Goal: Navigation & Orientation: Find specific page/section

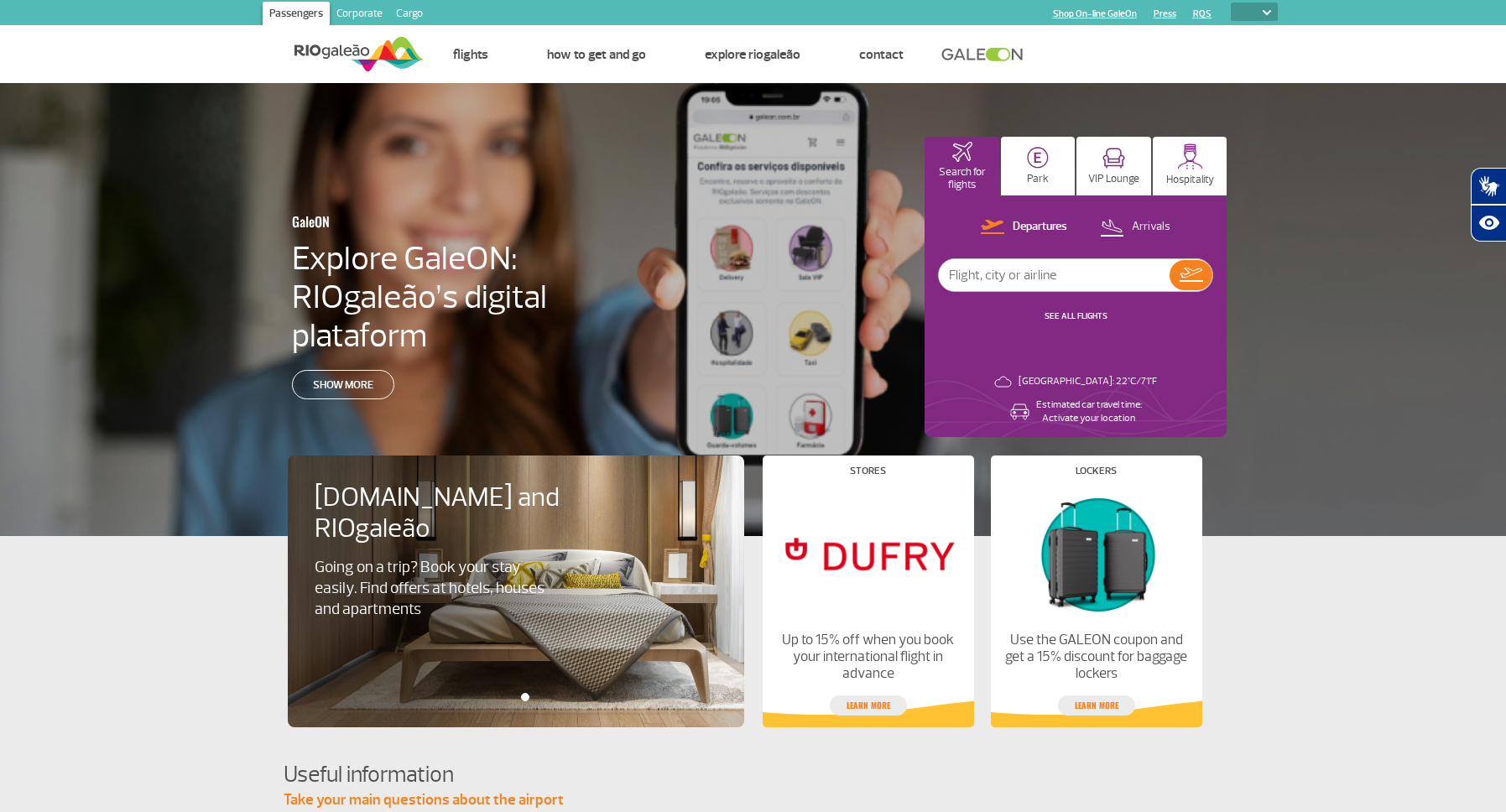
select select
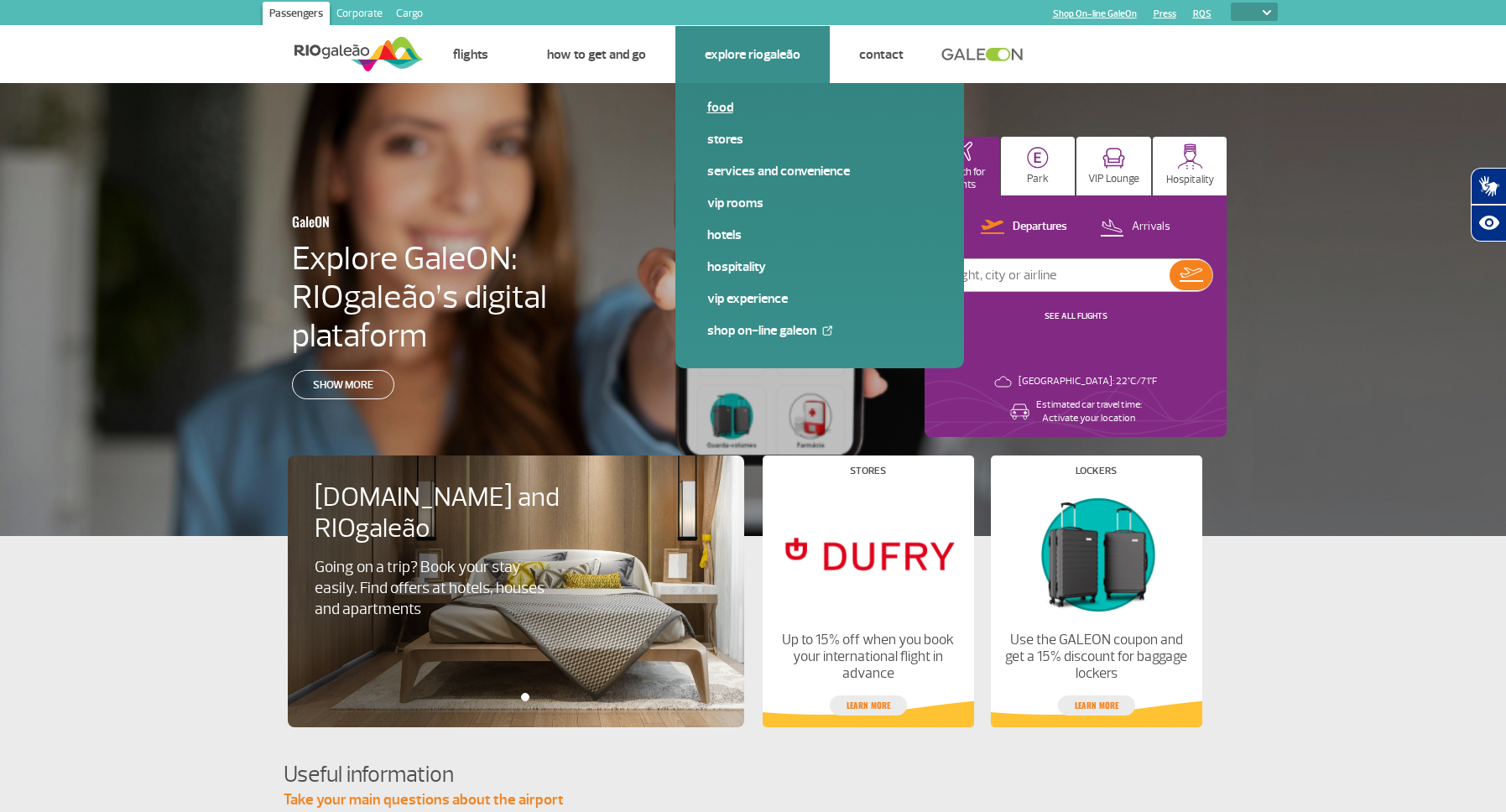
click at [725, 118] on span "Food" at bounding box center [820, 114] width 225 height 32
click at [725, 114] on link "Food" at bounding box center [820, 107] width 225 height 18
click at [721, 145] on link "Stores" at bounding box center [820, 139] width 225 height 18
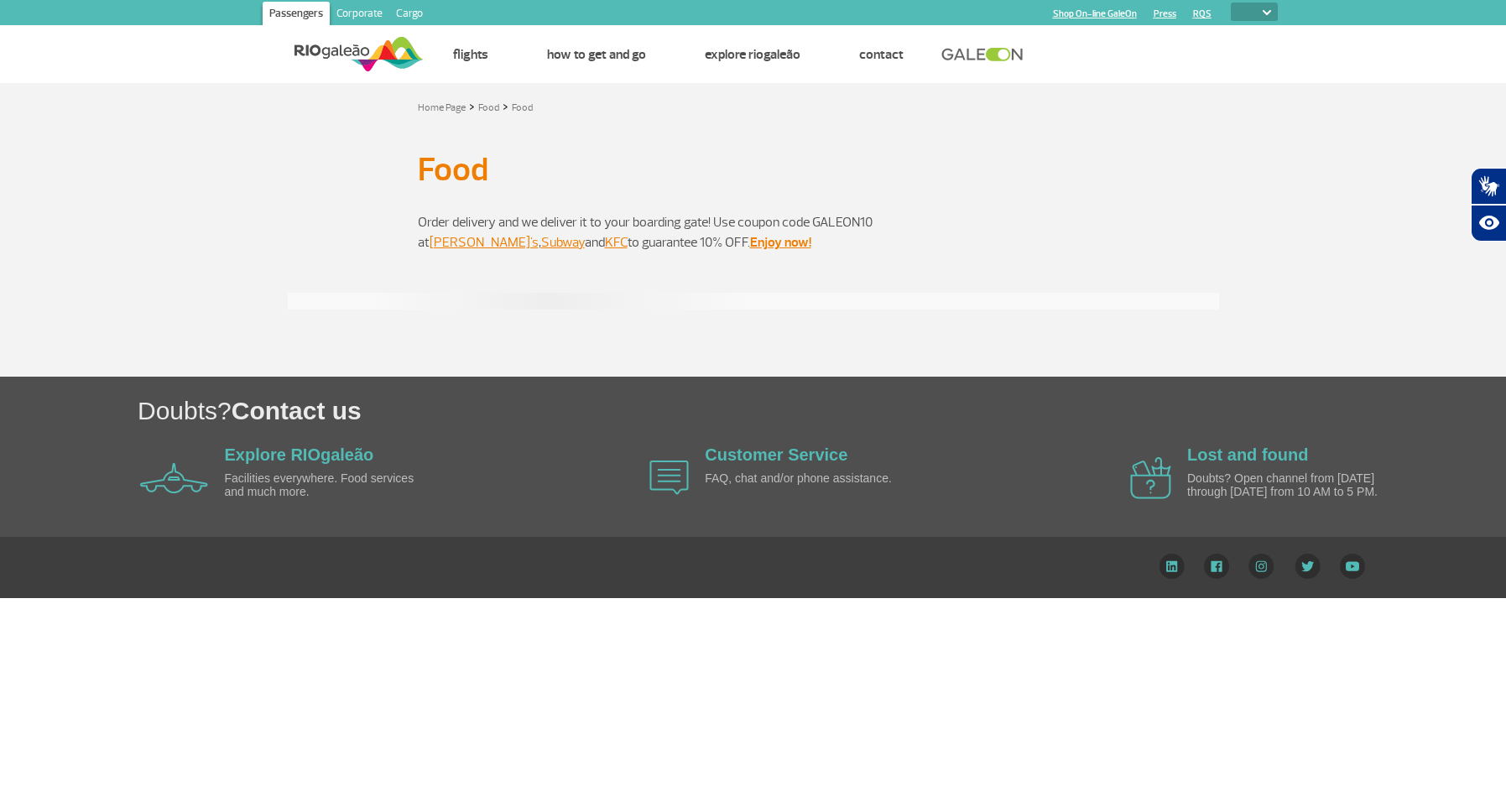
select select
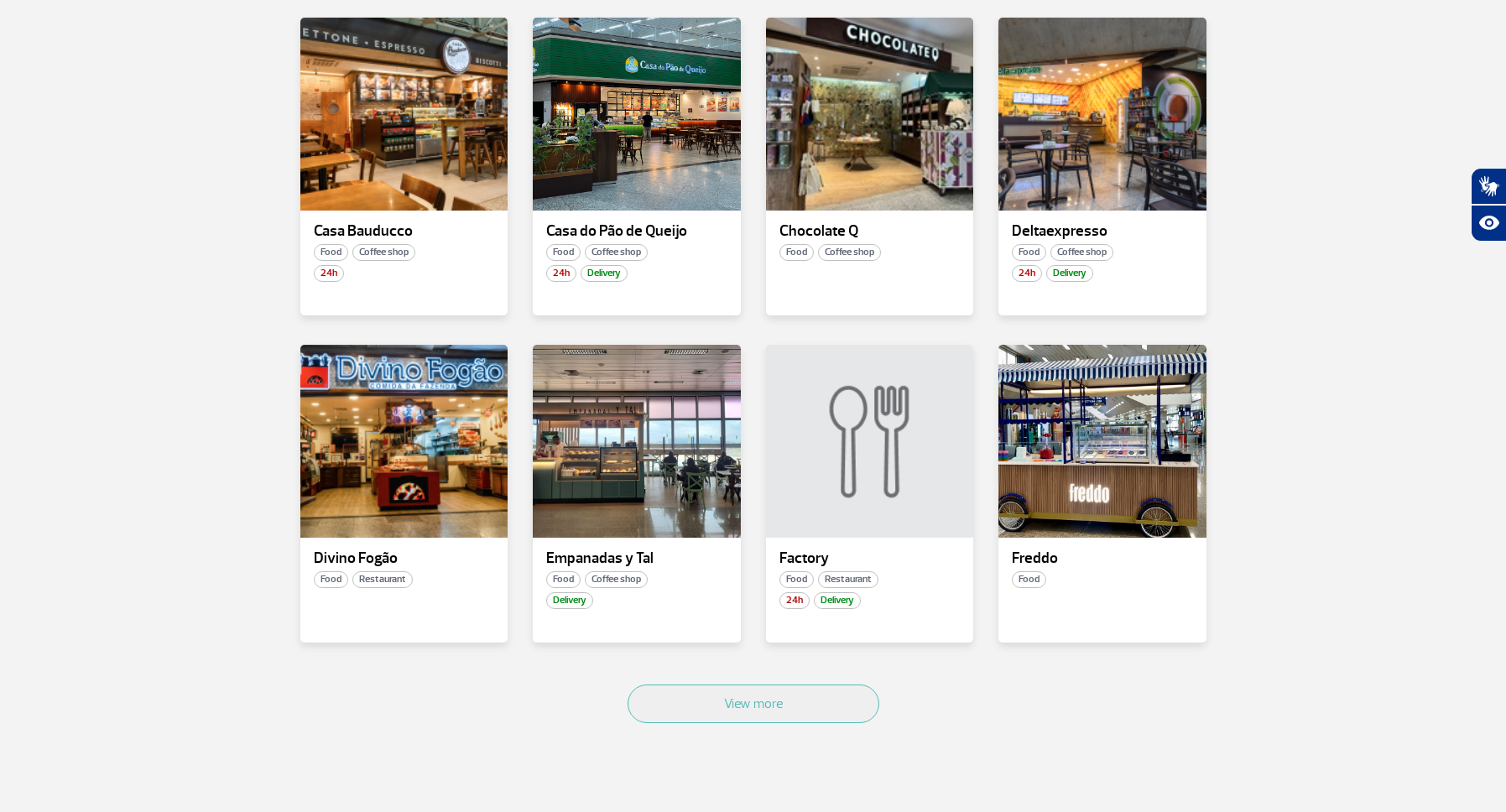
scroll to position [697, 0]
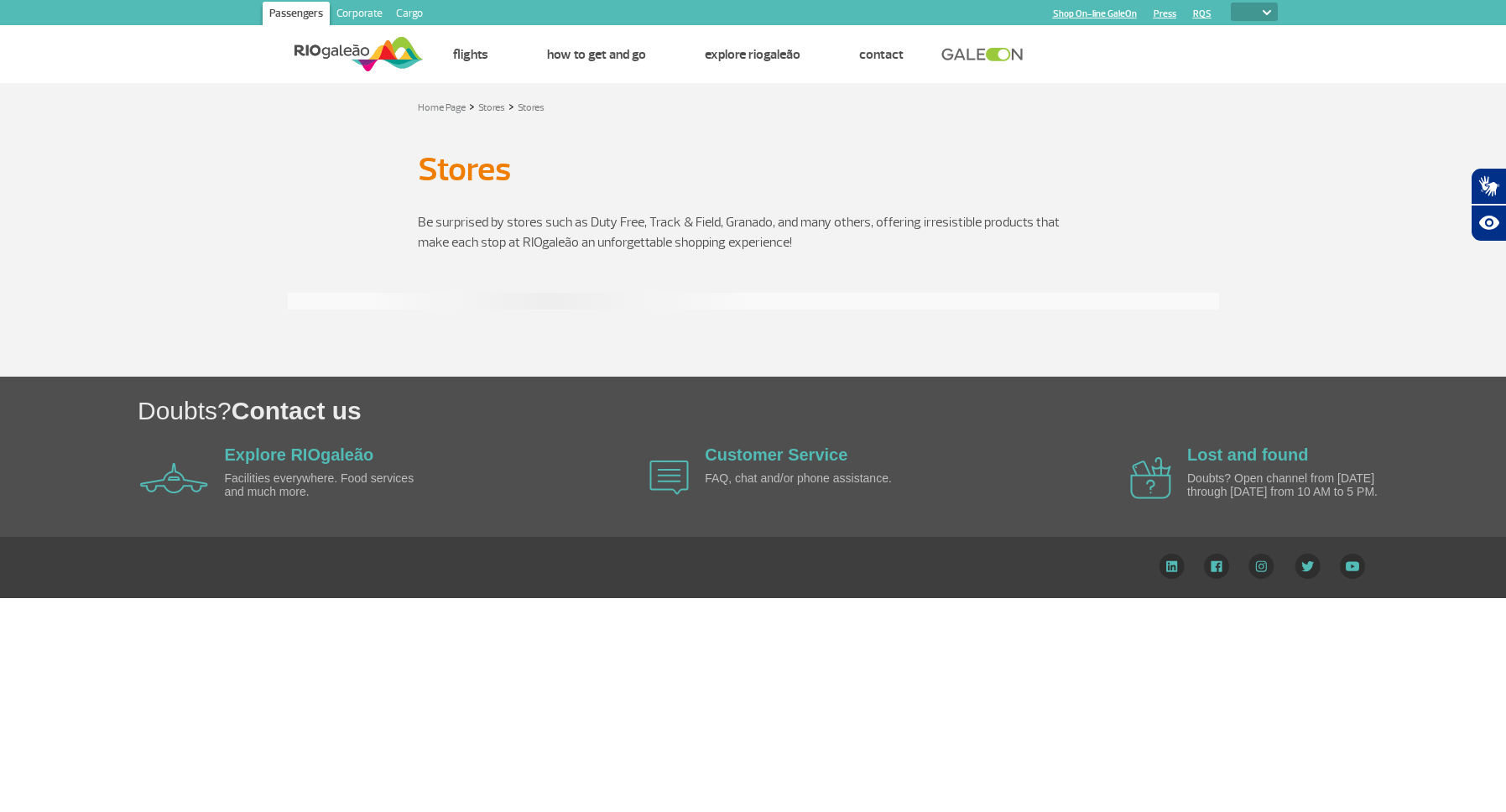
select select
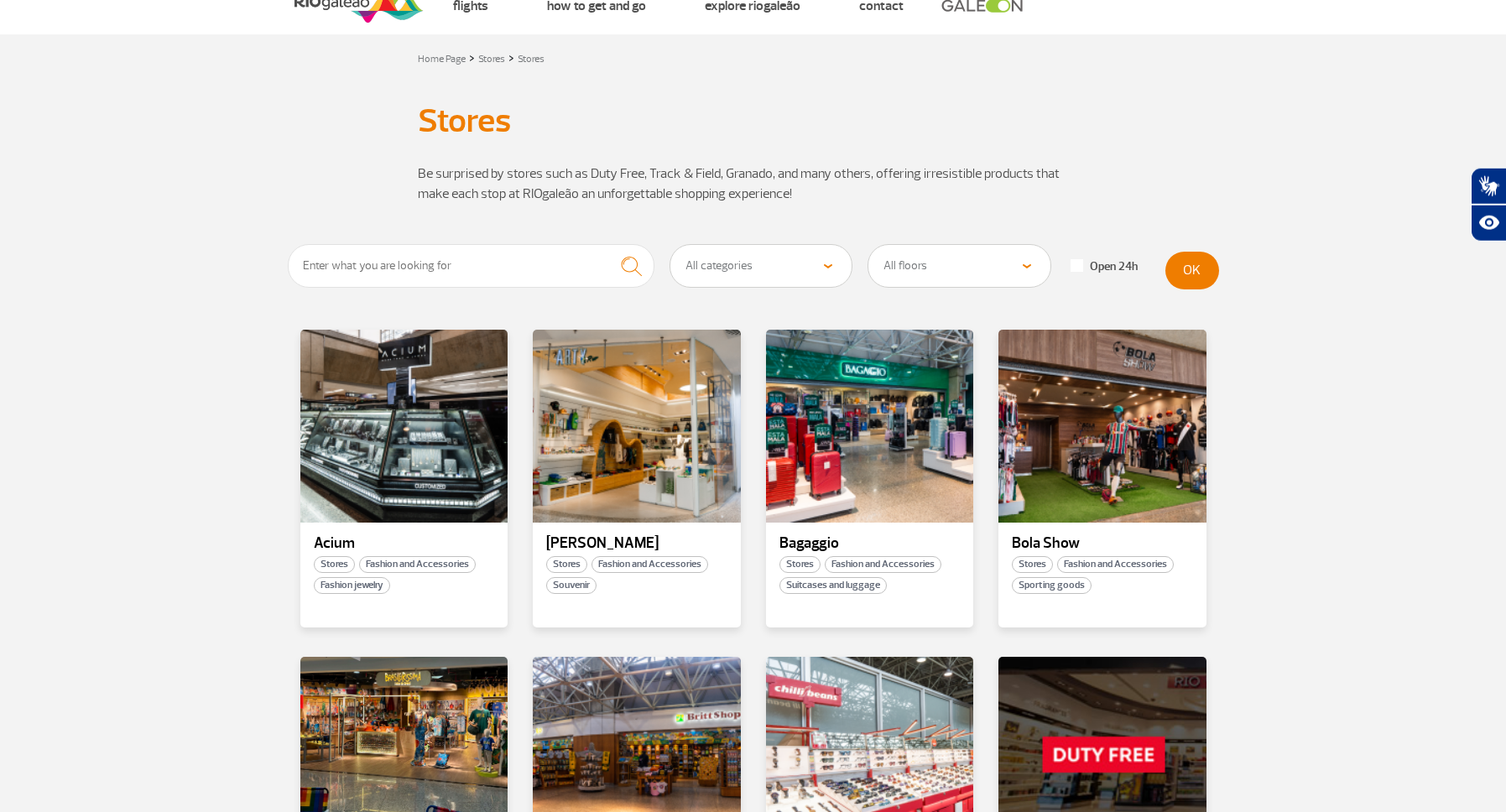
scroll to position [53, 0]
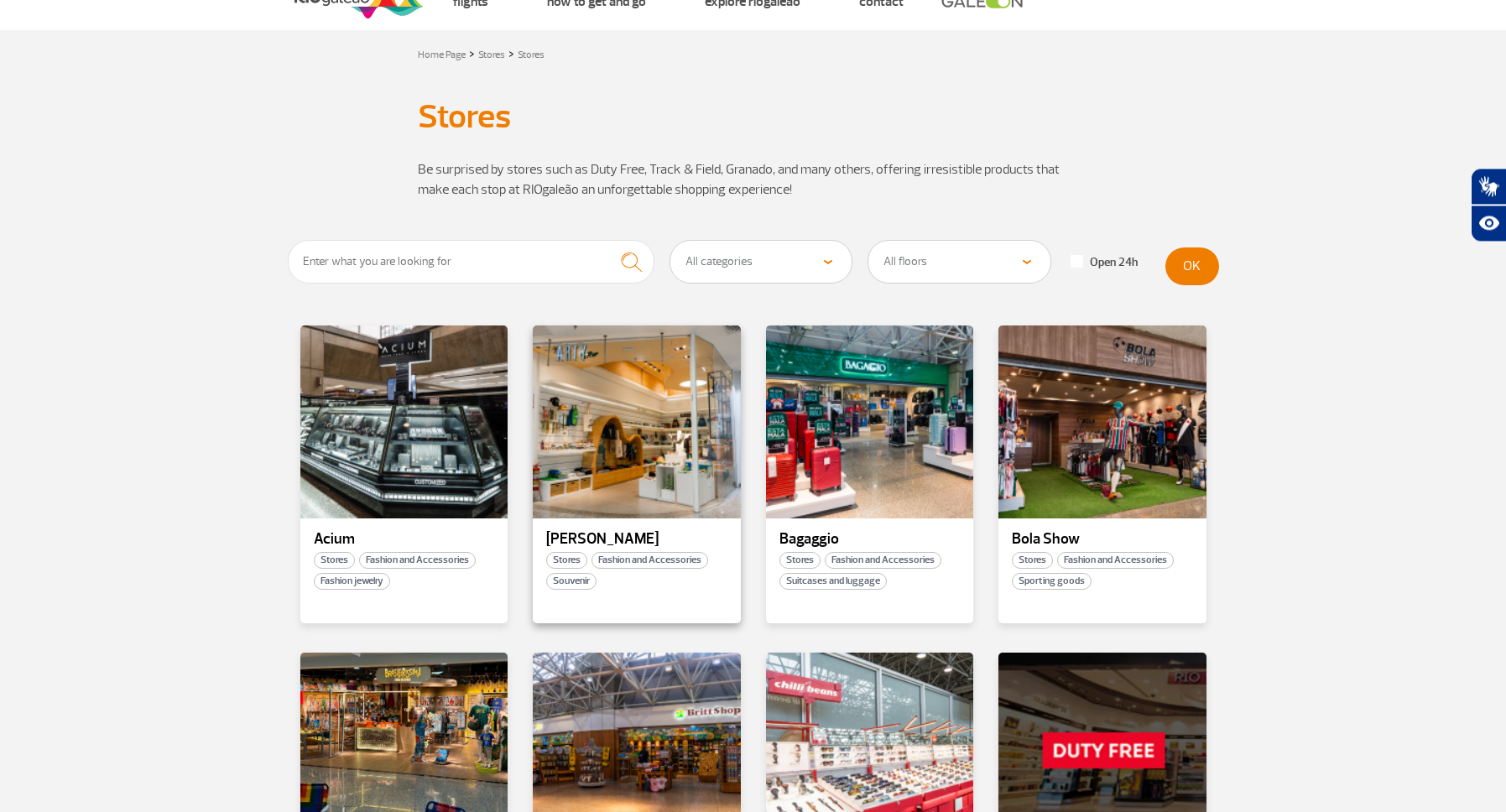
click at [585, 550] on div "Arty Rio Stores Fashion and Accessories Souvenir" at bounding box center [637, 474] width 208 height 298
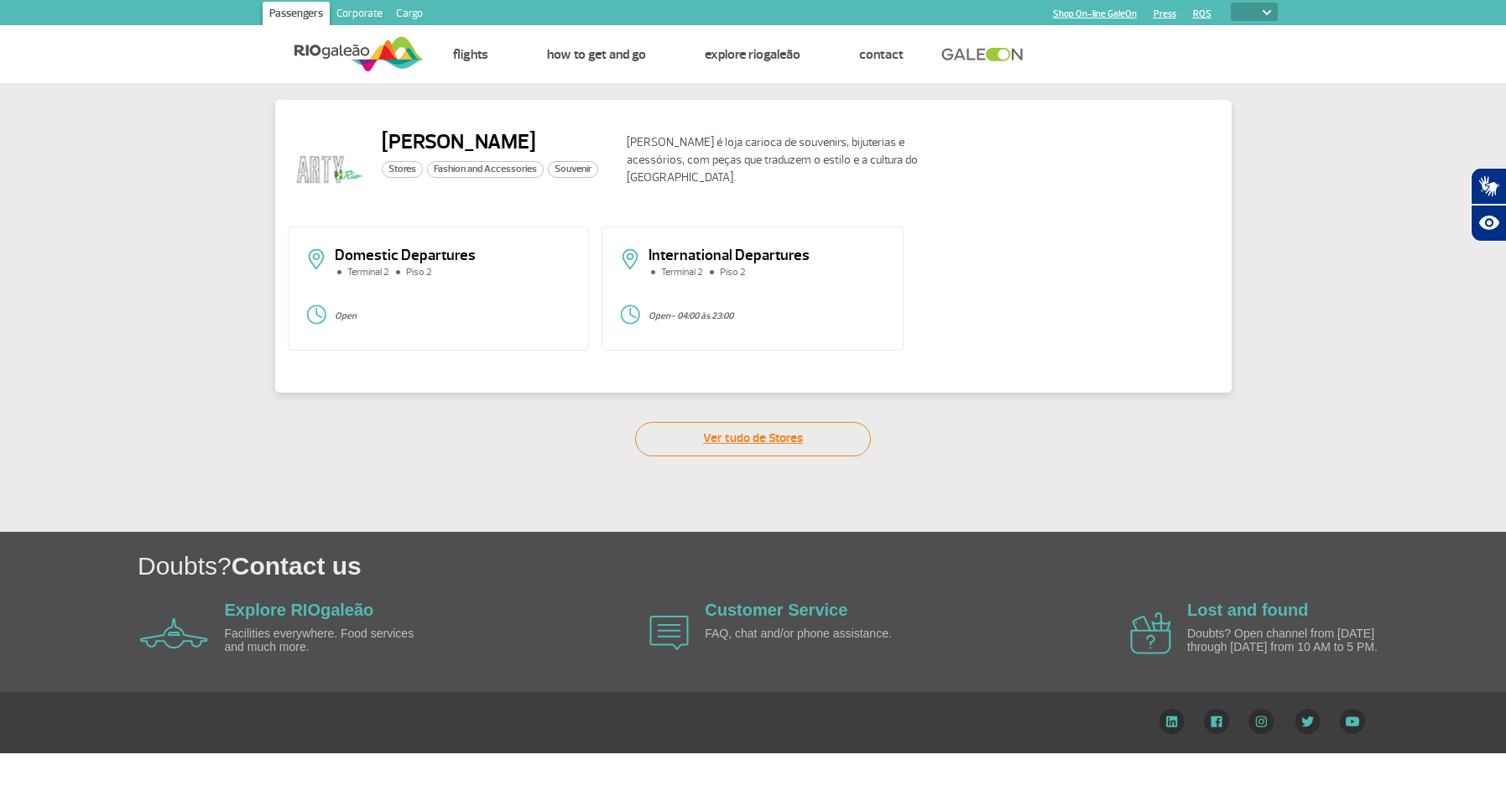
click at [788, 438] on link "Ver tudo de Stores" at bounding box center [753, 440] width 236 height 35
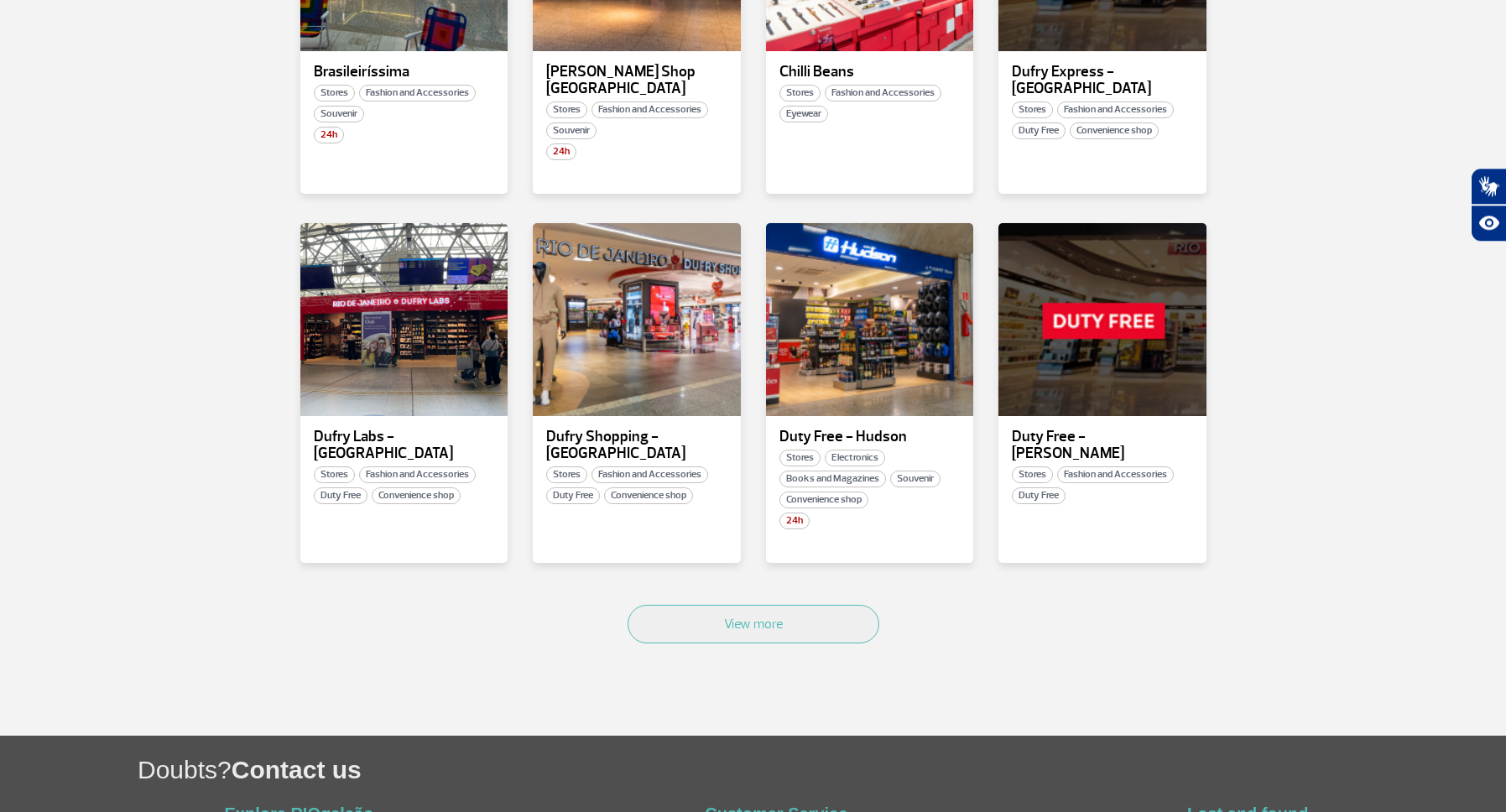
scroll to position [850, 0]
